Goal: Task Accomplishment & Management: Complete application form

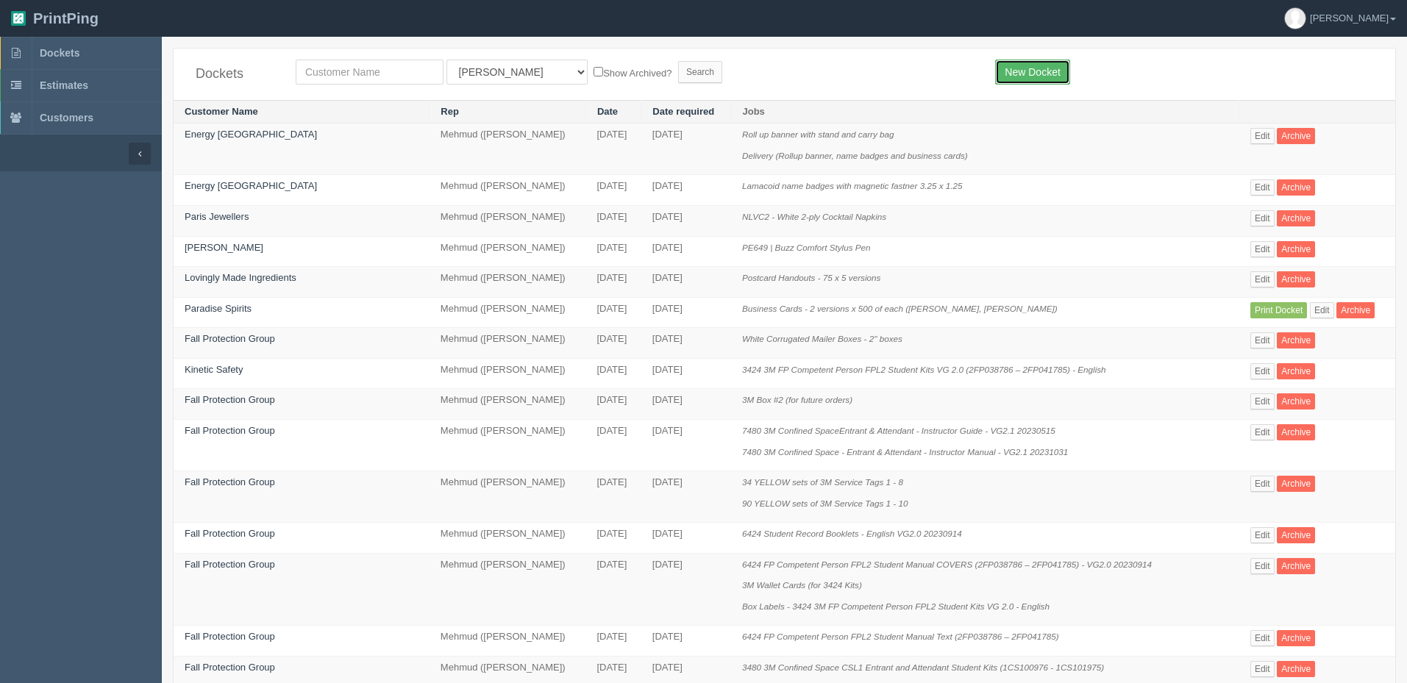
click at [1029, 66] on link "New Docket" at bounding box center [1032, 72] width 74 height 25
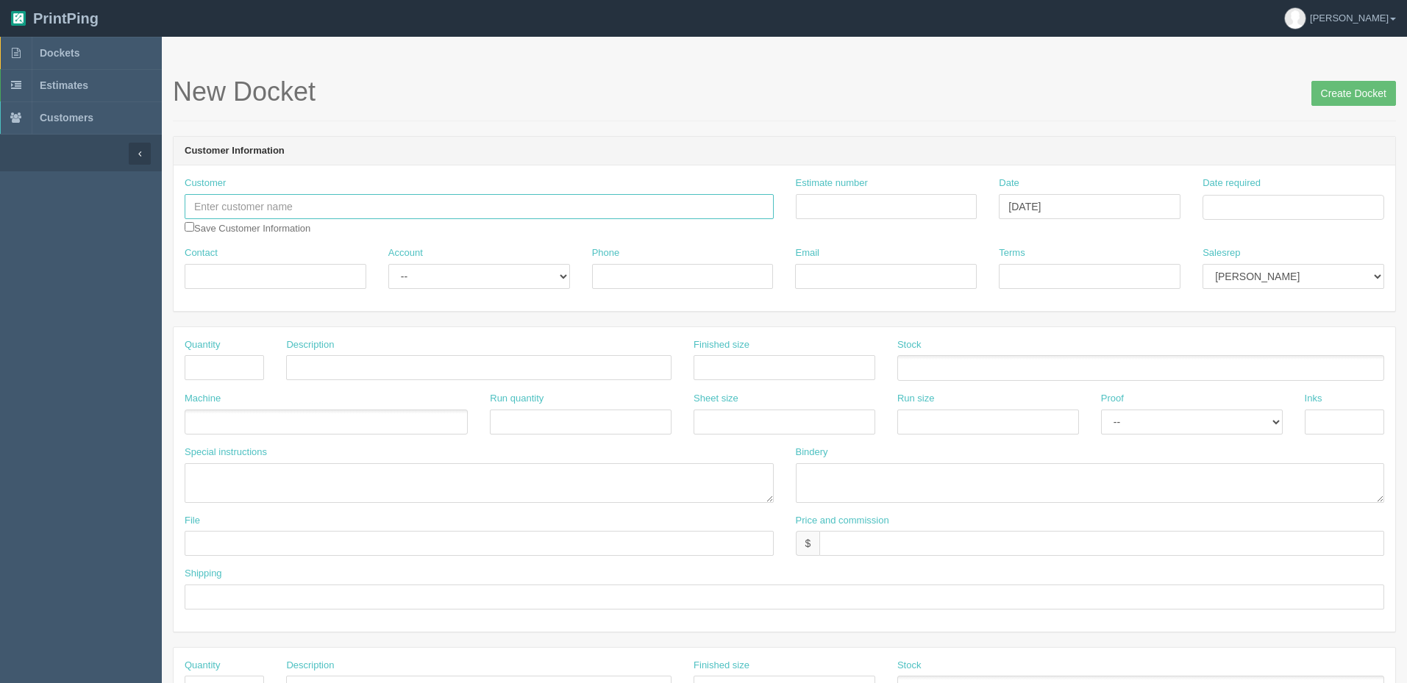
click at [429, 201] on input "text" at bounding box center [479, 206] width 589 height 25
type input "Perfect Delivery Canada"
paste input "092391"
type input "092391"
click at [1250, 325] on td "16" at bounding box center [1256, 326] width 18 height 21
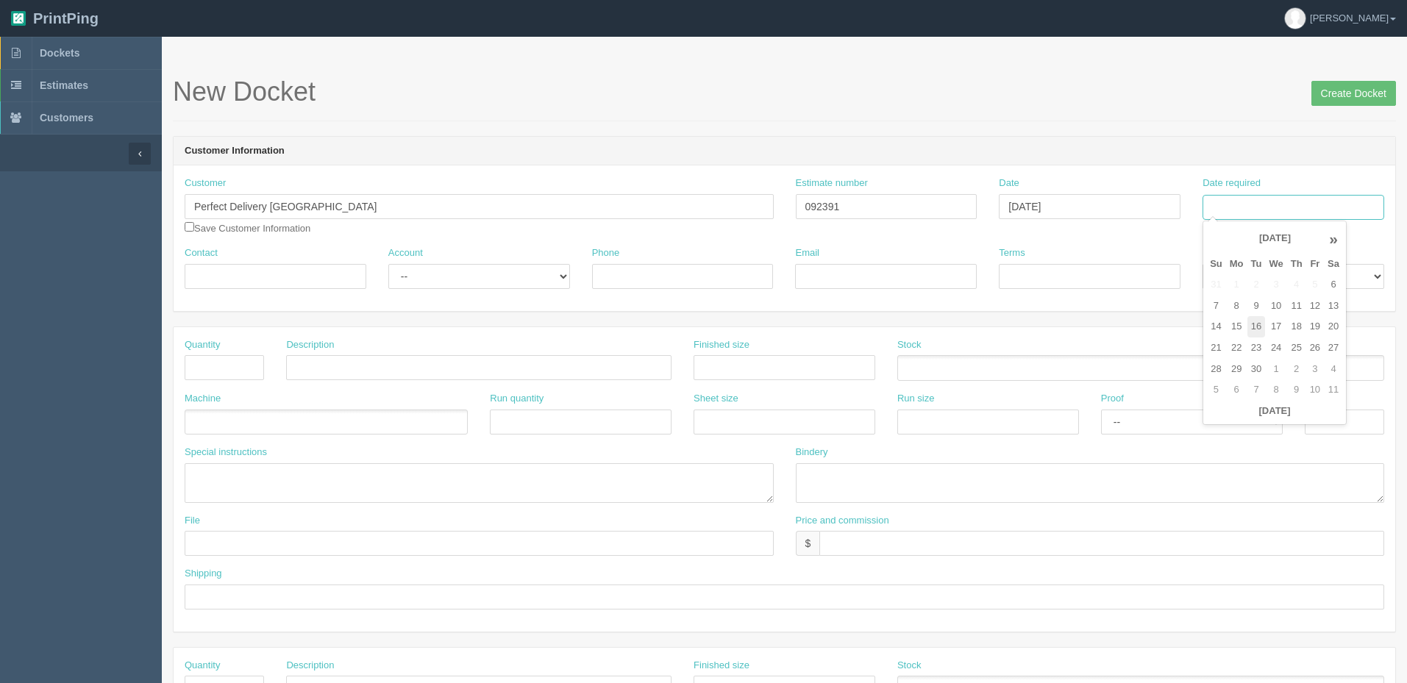
type input "September 16, 2025"
click at [1218, 161] on header "Customer Information" at bounding box center [785, 151] width 1222 height 29
click at [1269, 274] on select "Mark Mikayla Aly France Stacy Rebecca Matthew Viki Phil Greg Jim Sam Brandon Me…" at bounding box center [1294, 276] width 182 height 25
select select "8"
click at [1203, 264] on select "Mark Mikayla Aly France Stacy Rebecca Matthew Viki Phil Greg Jim Sam Brandon Me…" at bounding box center [1294, 276] width 182 height 25
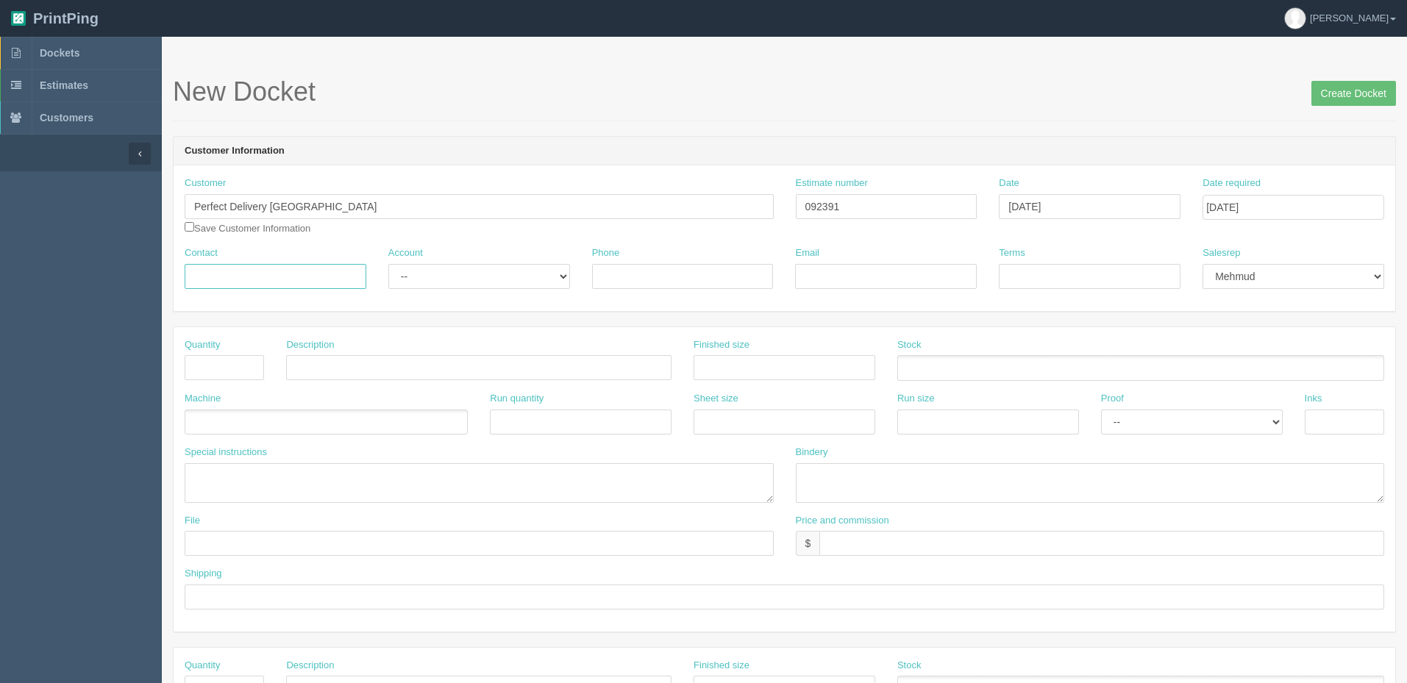
click at [246, 270] on input "Contact" at bounding box center [276, 276] width 182 height 25
paste input "092391"
type input "092391"
drag, startPoint x: 128, startPoint y: 272, endPoint x: -482, endPoint y: 218, distance: 612.1
click at [0, 218] on html "PrintPing Zack Edit account ( zack@allrush.ca ) Logout Dockets Estimates" at bounding box center [703, 668] width 1407 height 1336
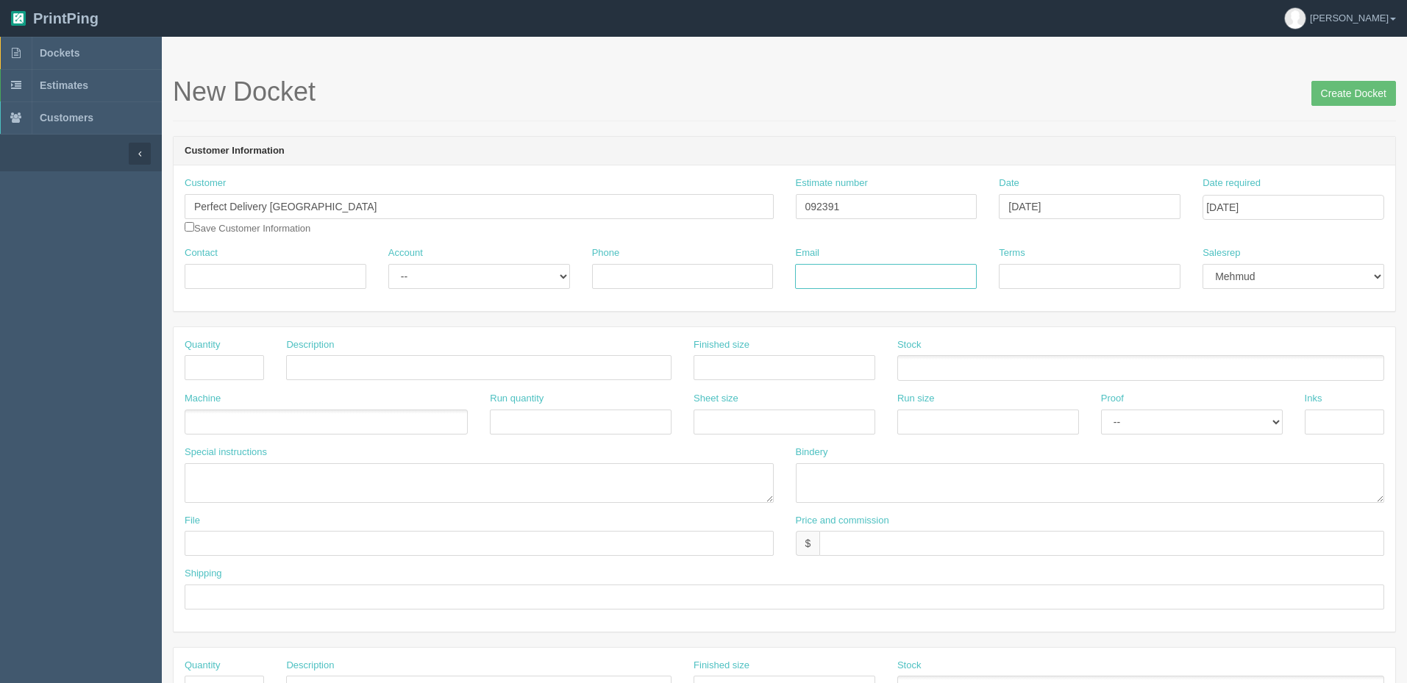
click at [916, 274] on input "Email" at bounding box center [886, 276] width 182 height 25
paste input "emily.n@pjwest.ca"
type input "emily.n@pjwest.ca"
click at [278, 277] on input "Contact" at bounding box center [276, 276] width 182 height 25
paste input "Emily Norman <Emily.n@pjwest.ca>"
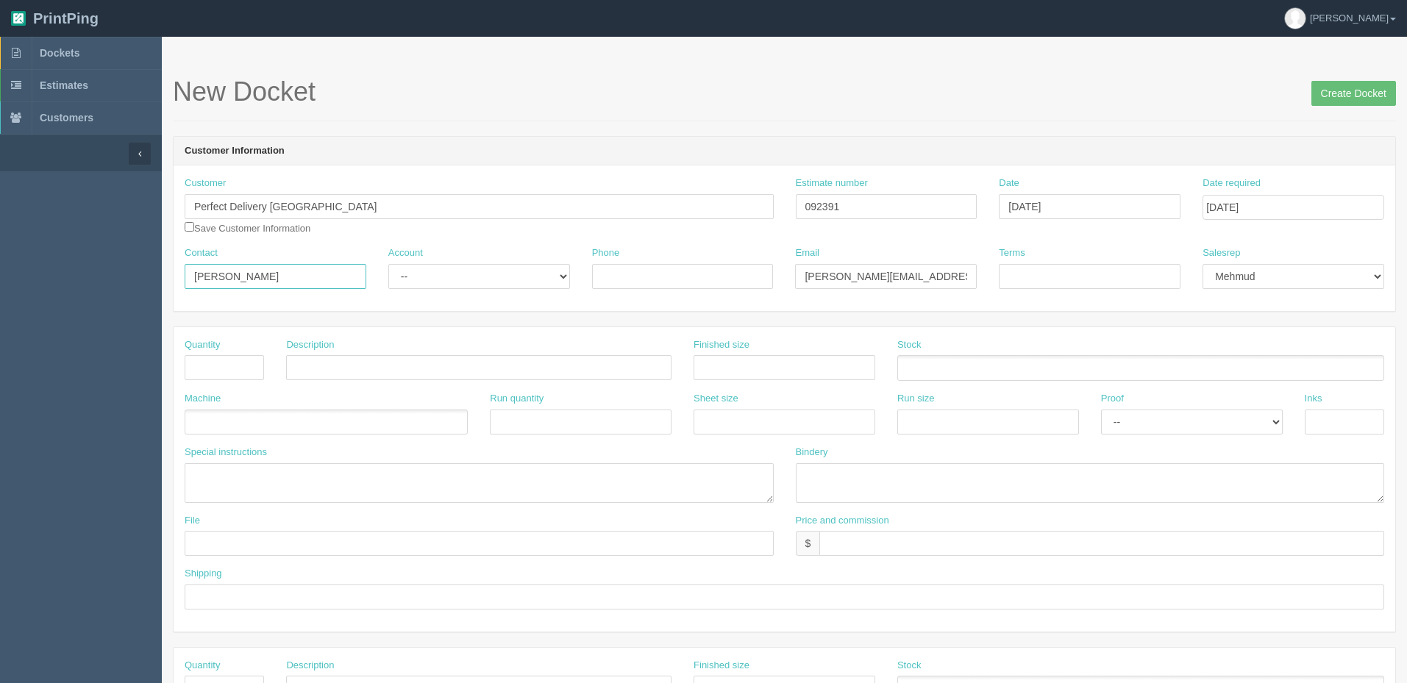
type input "Emily Norman"
select select "Allrush Client"
click at [388, 264] on select "-- Existing Client Allrush Client Rep Client" at bounding box center [479, 276] width 182 height 25
click at [1047, 270] on input "Terms" at bounding box center [1090, 276] width 182 height 25
type input "Net 30"
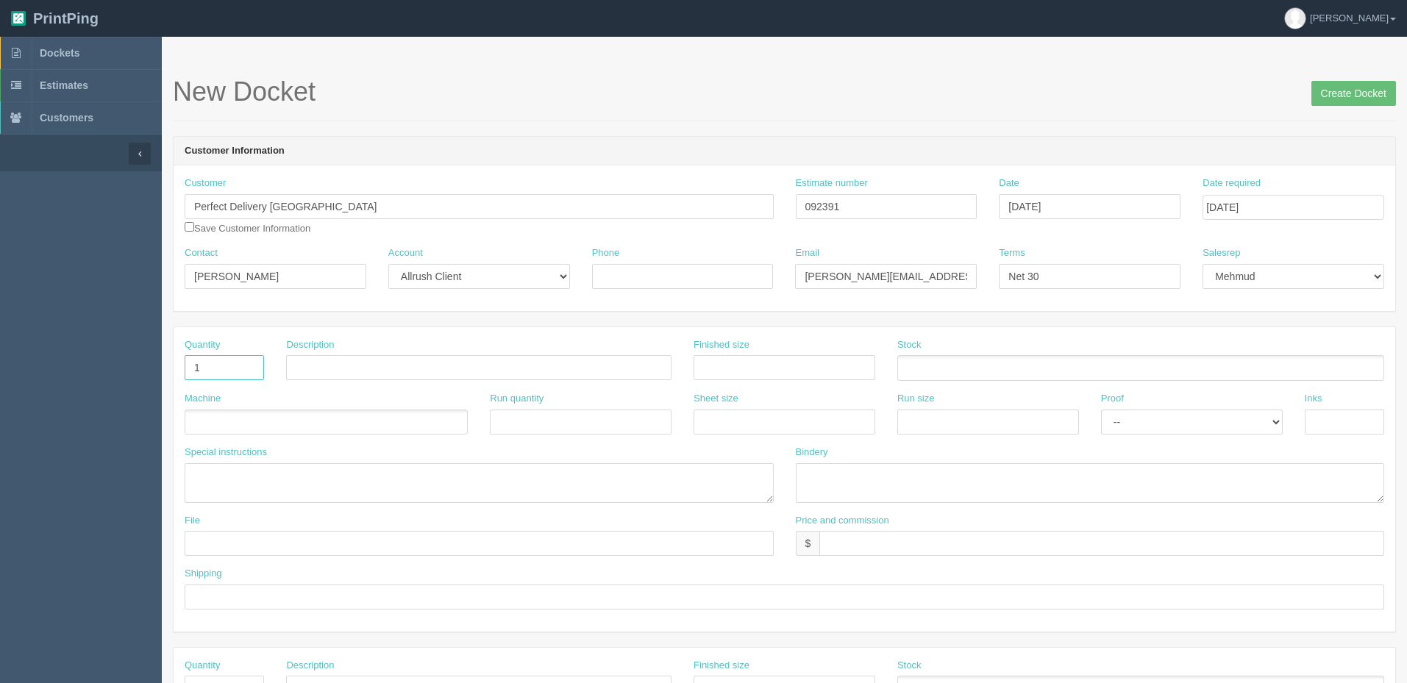
type input "1"
type input "l"
type input "Laminated Map"
type input "40" x 42""
drag, startPoint x: 900, startPoint y: 210, endPoint x: 494, endPoint y: 246, distance: 407.0
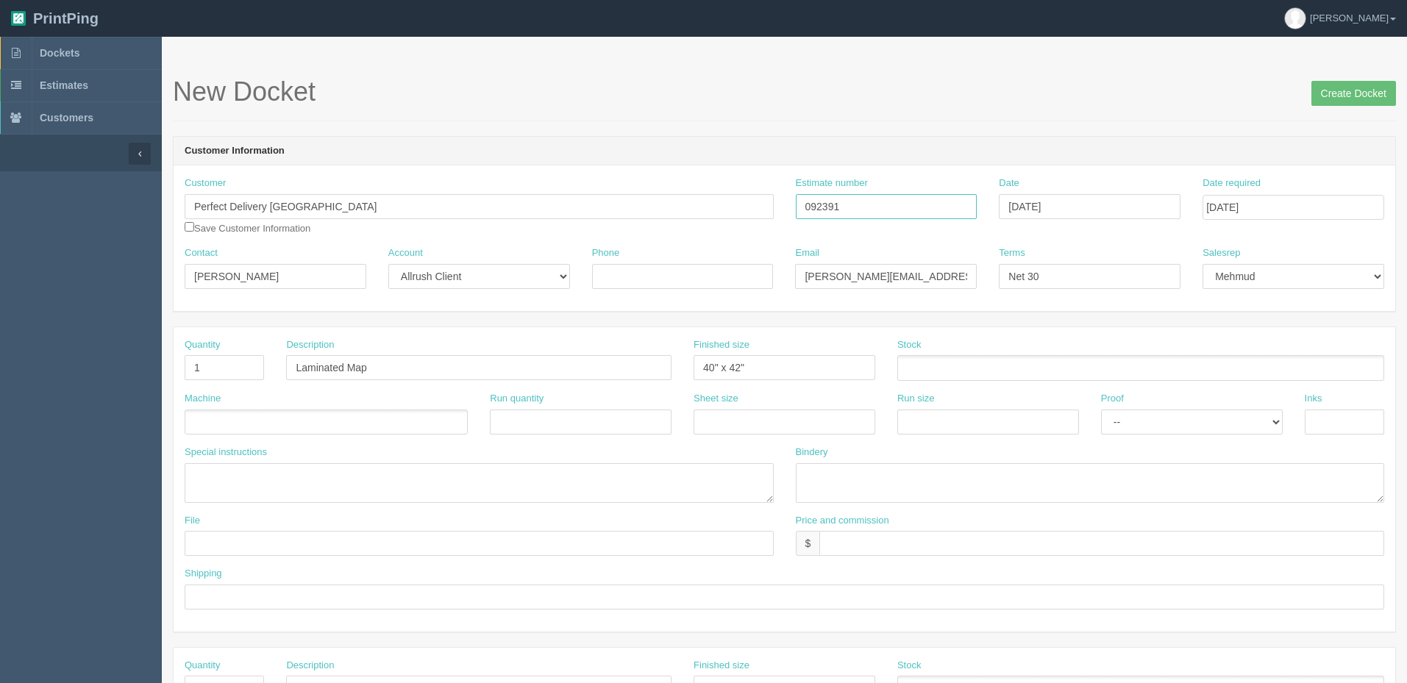
click at [522, 213] on div "Customer Perfect Delivery Canada Perfect Clean Perfect Delivery Canada Perfect …" at bounding box center [785, 212] width 1222 height 70
click at [983, 364] on ul at bounding box center [1140, 368] width 487 height 26
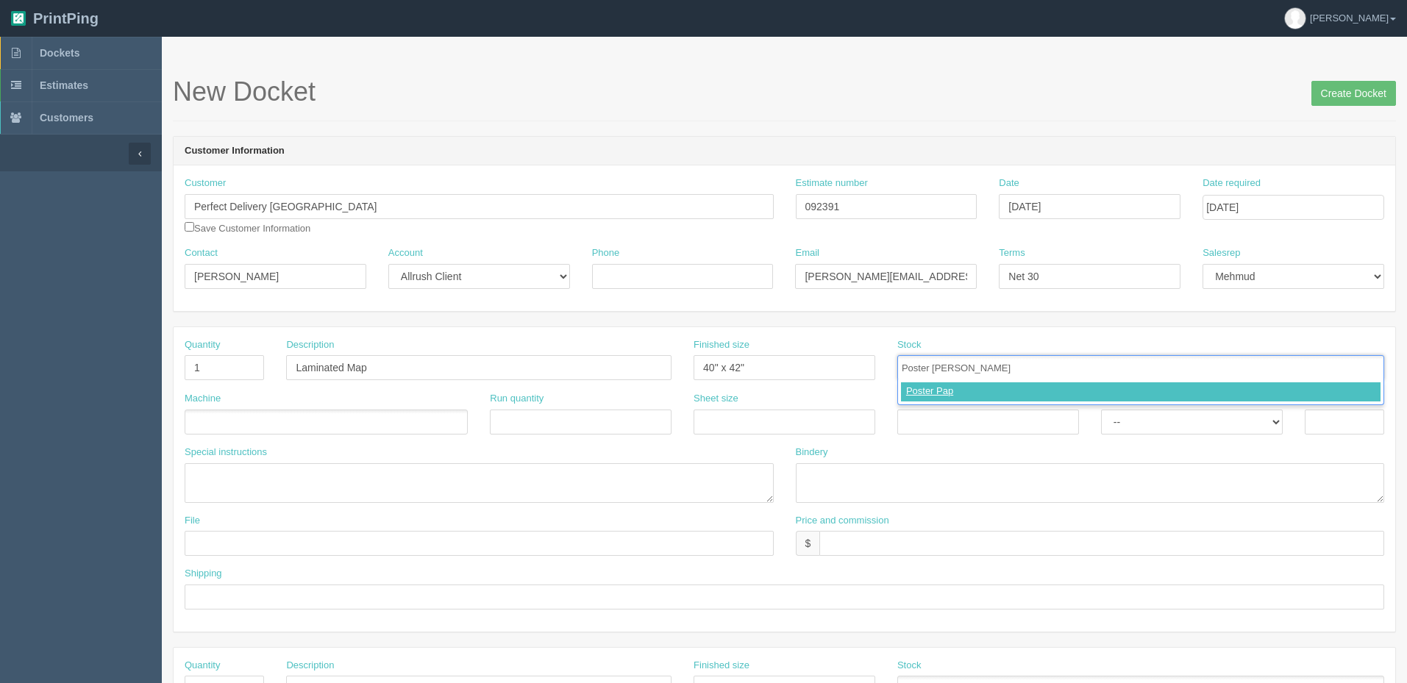
type input "Poster Paper"
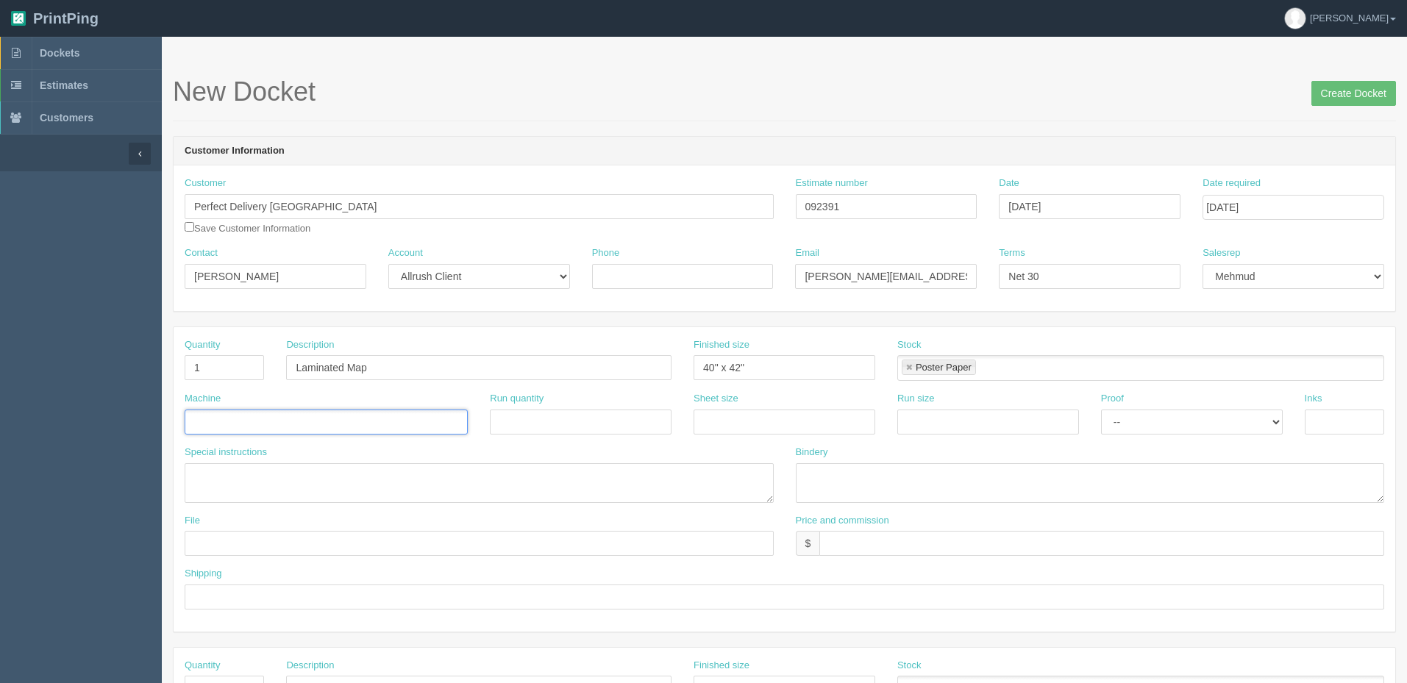
type input "X"
type input "Roland"
select select "Hard Copy"
click at [1101, 410] on select "-- Email Hard Copy" at bounding box center [1192, 422] width 182 height 25
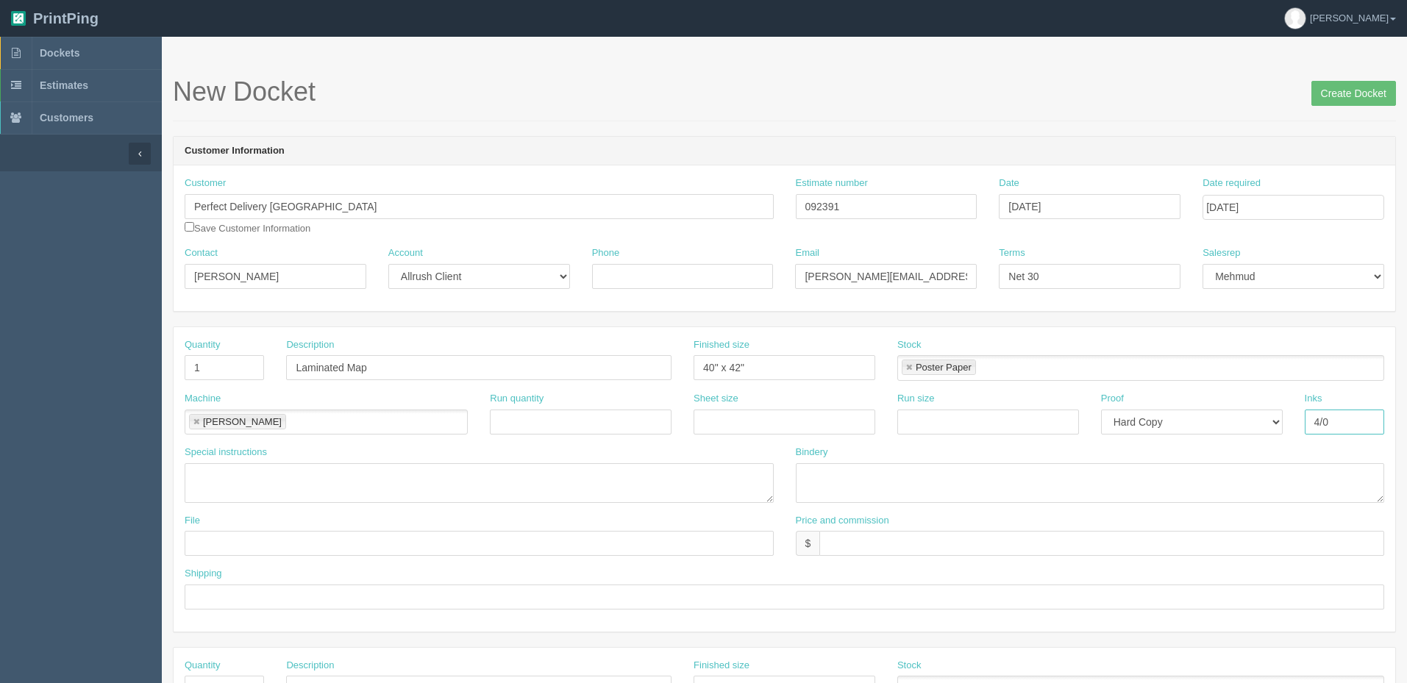
type input "4/0"
click at [861, 482] on textarea at bounding box center [1090, 483] width 589 height 40
type textarea "lam on the front, and trim to size ARB$30"
type input "files@allrush.ca "PDC - Map""
click at [863, 543] on input "$" at bounding box center [1101, 543] width 565 height 25
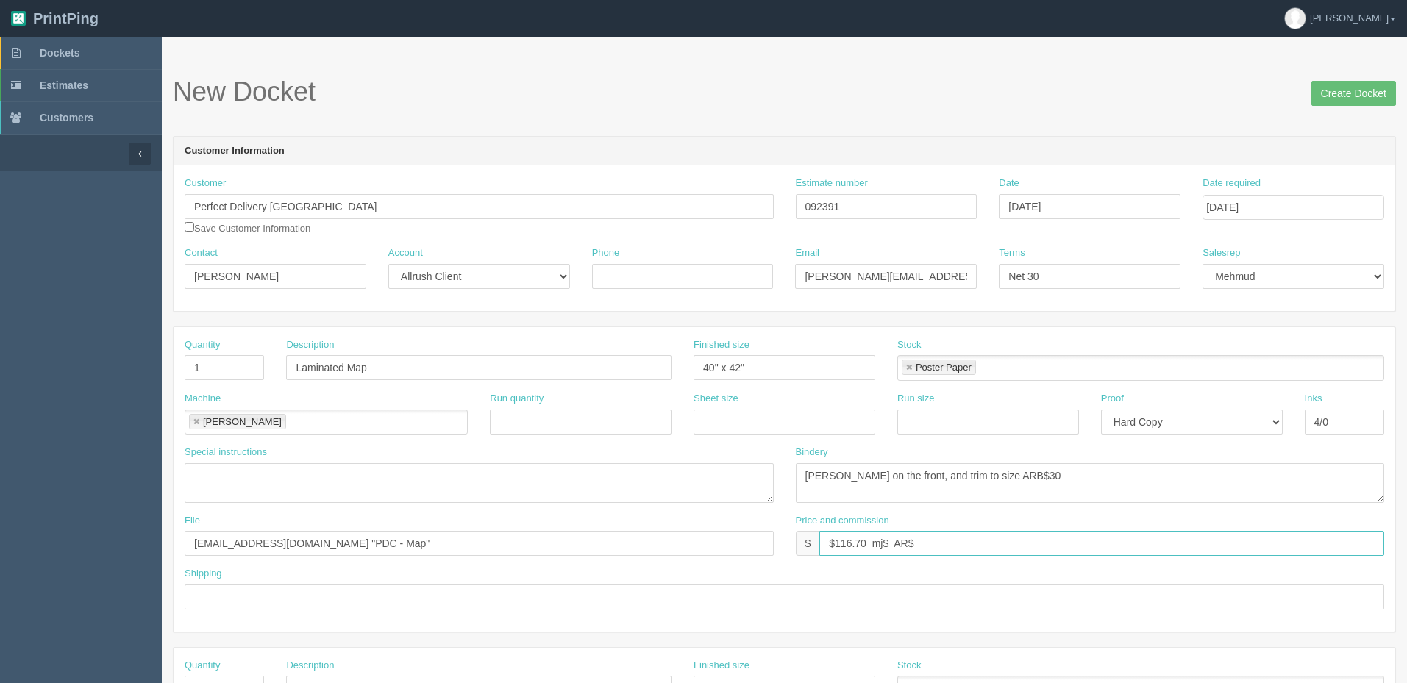
click at [940, 535] on input "$116.70 mj$ AR$" at bounding box center [1101, 543] width 565 height 25
drag, startPoint x: 892, startPoint y: 541, endPoint x: 1150, endPoint y: 603, distance: 264.9
click at [894, 541] on input "$116.70 mj$ AR$31.86" at bounding box center [1101, 543] width 565 height 25
type input "$116.70 mj$26.92 AR$31.86"
click at [253, 598] on input "text" at bounding box center [785, 597] width 1200 height 25
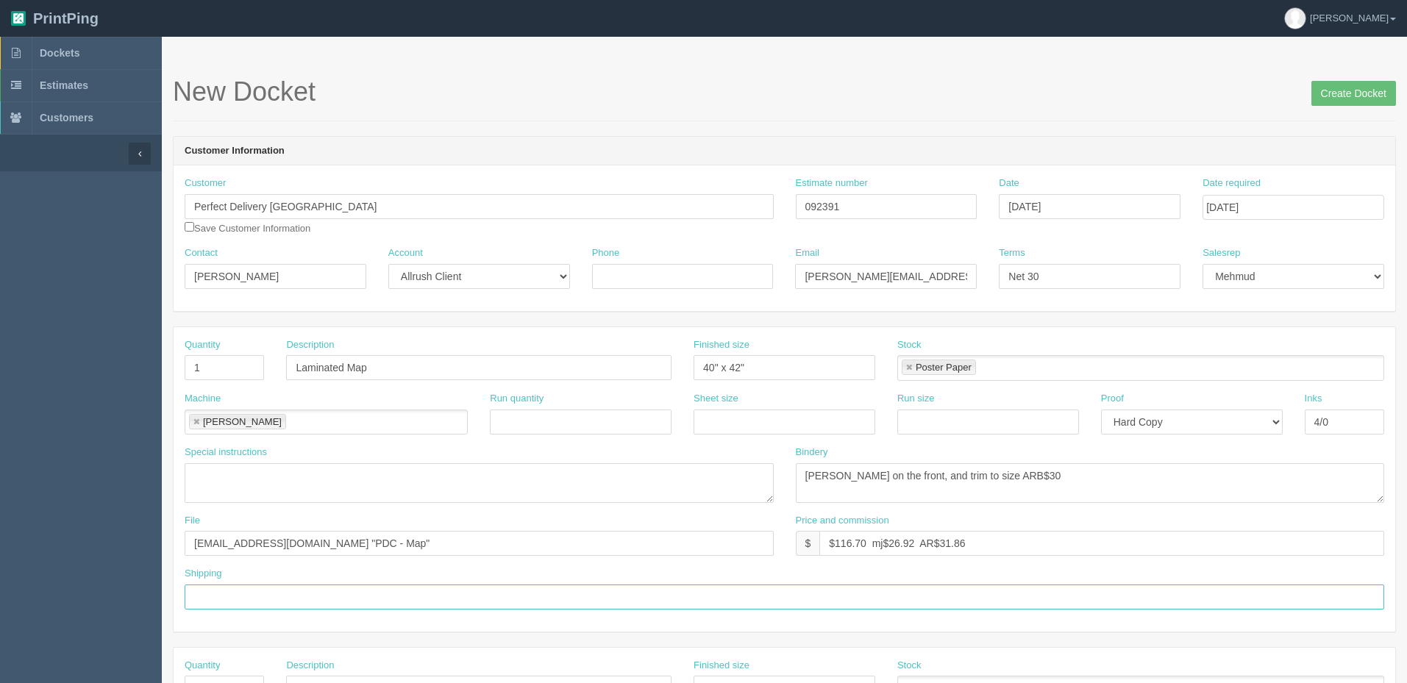
click at [263, 589] on input "text" at bounding box center [785, 597] width 1200 height 25
type input "Email Emily for pickup when ready"
click at [362, 538] on input "files@allrush.ca "PDC - Map"" at bounding box center [479, 543] width 589 height 25
click at [1352, 88] on input "Create Docket" at bounding box center [1353, 93] width 85 height 25
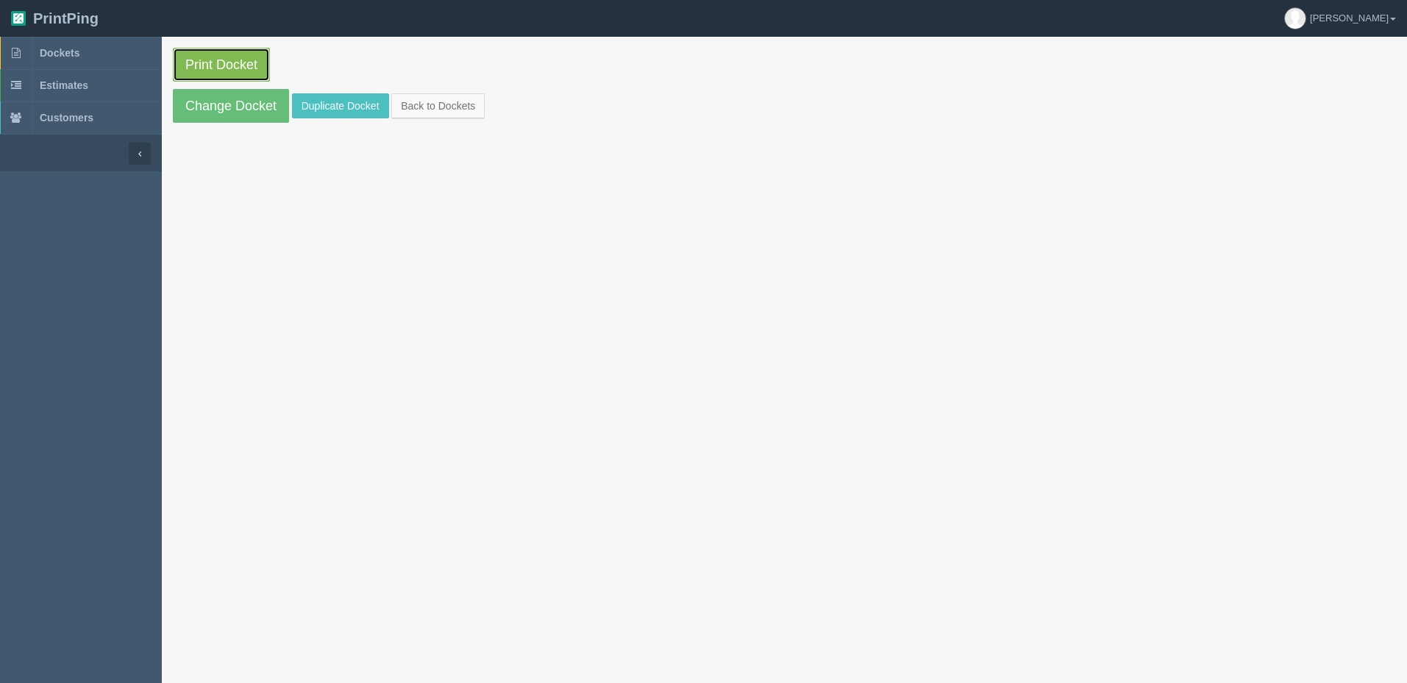
click at [220, 60] on link "Print Docket" at bounding box center [221, 65] width 97 height 34
